Goal: Information Seeking & Learning: Learn about a topic

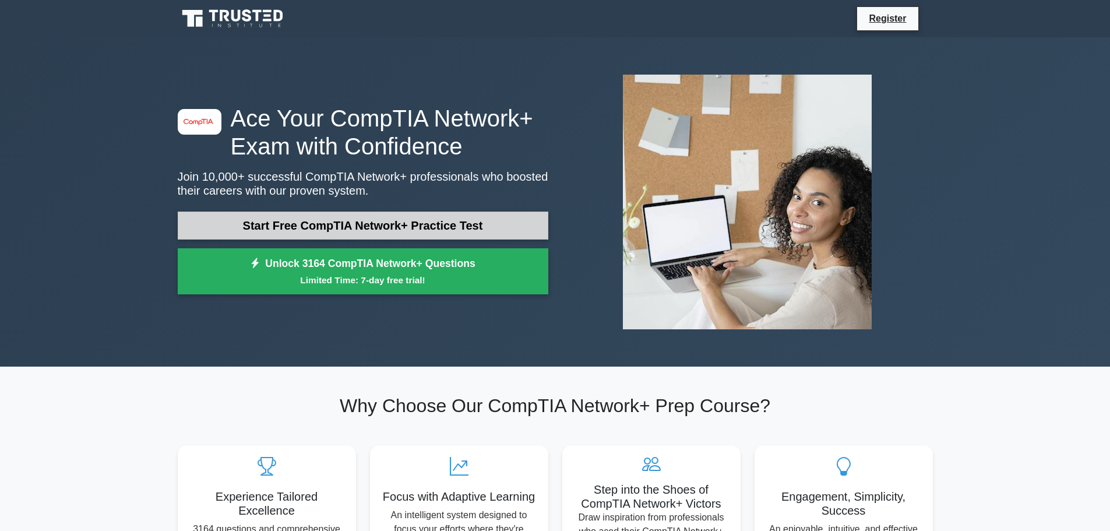
click at [308, 228] on link "Start Free CompTIA Network+ Practice Test" at bounding box center [363, 225] width 370 height 28
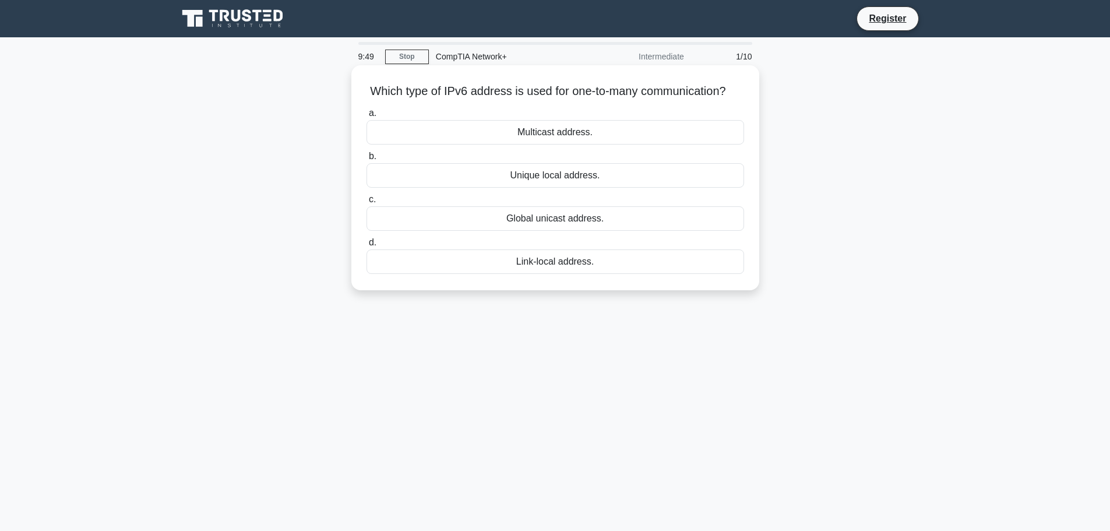
click at [543, 144] on div "Multicast address." at bounding box center [554, 132] width 377 height 24
click at [366, 117] on input "a. Multicast address." at bounding box center [366, 113] width 0 height 8
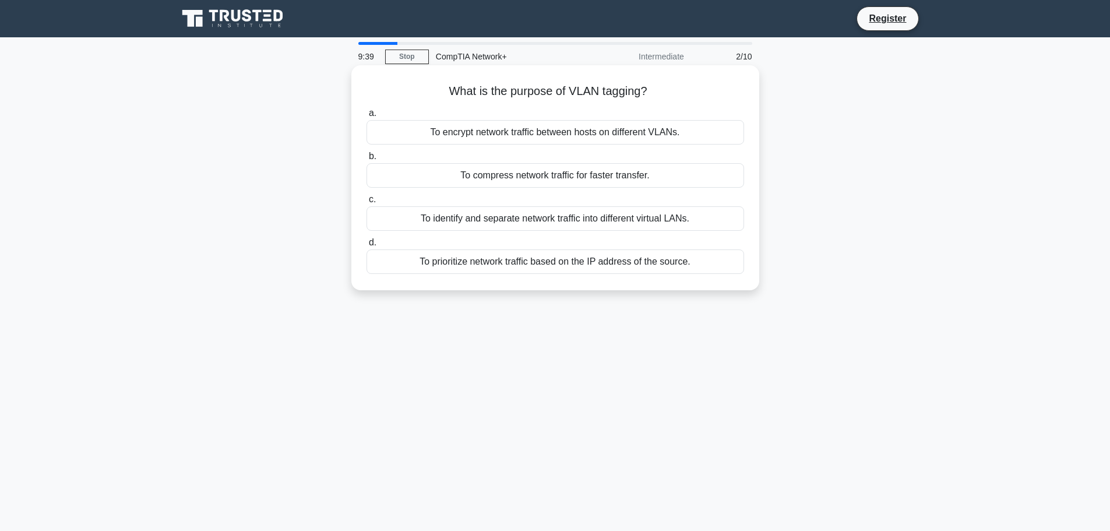
click at [476, 170] on div "To compress network traffic for faster transfer." at bounding box center [554, 175] width 377 height 24
click at [366, 160] on input "b. To compress network traffic for faster transfer." at bounding box center [366, 157] width 0 height 8
